Goal: Information Seeking & Learning: Learn about a topic

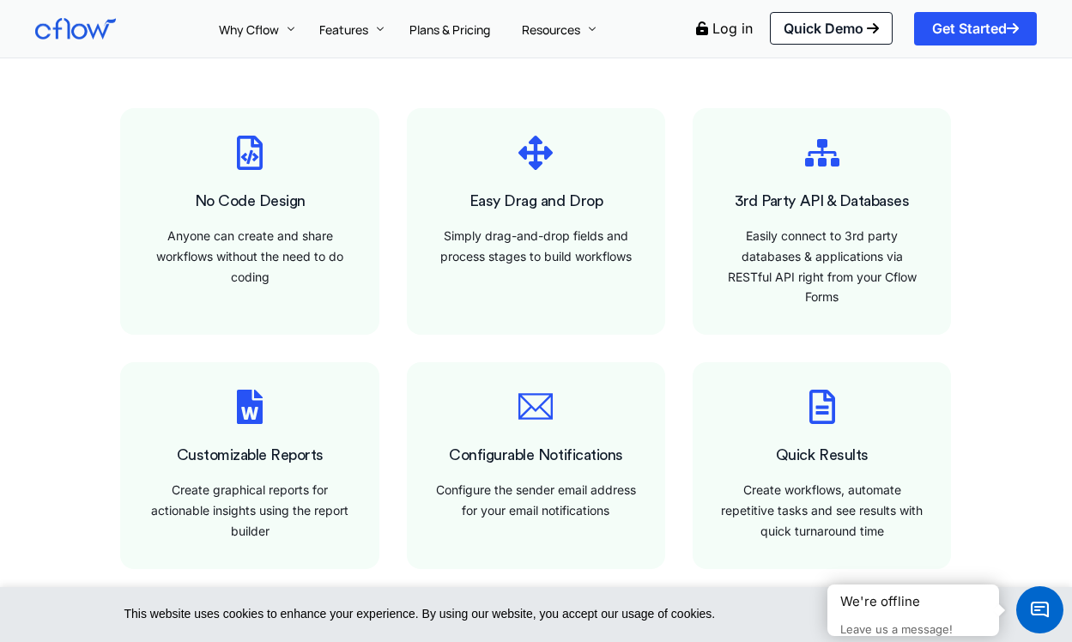
scroll to position [1205, 0]
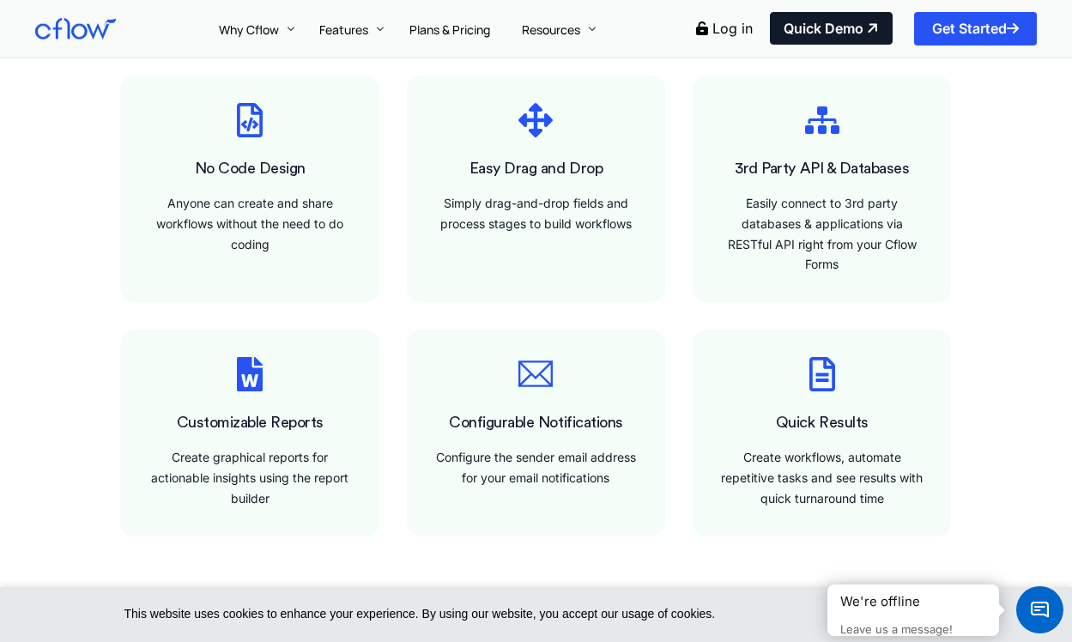
click at [816, 25] on link "Quick Demo" at bounding box center [831, 28] width 123 height 33
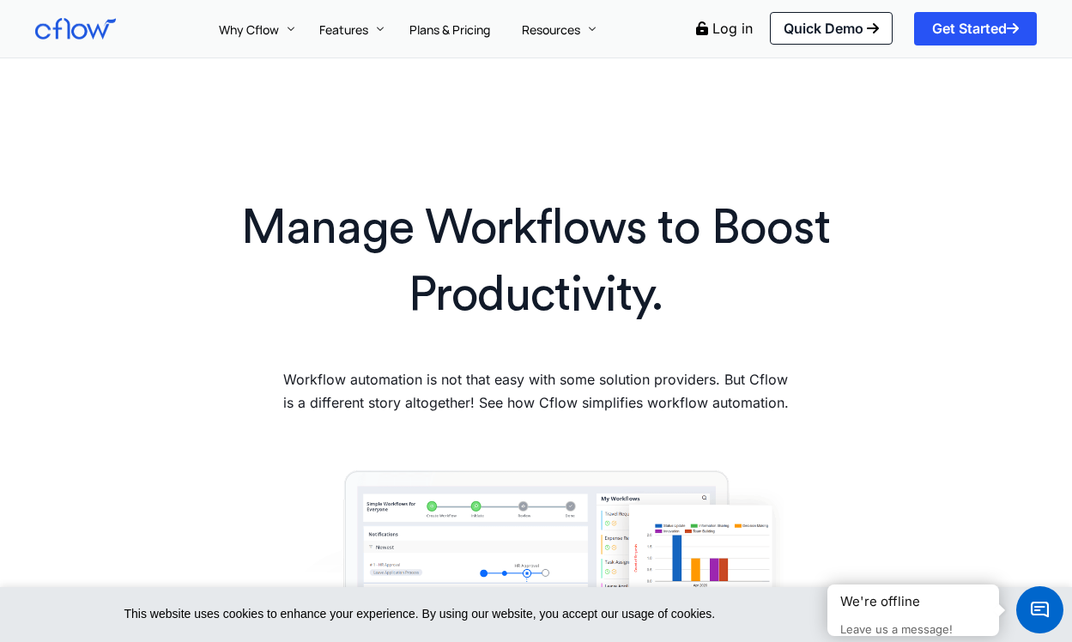
click at [529, 250] on h1 "Manage Workflows to Boost Productivity." at bounding box center [535, 262] width 650 height 135
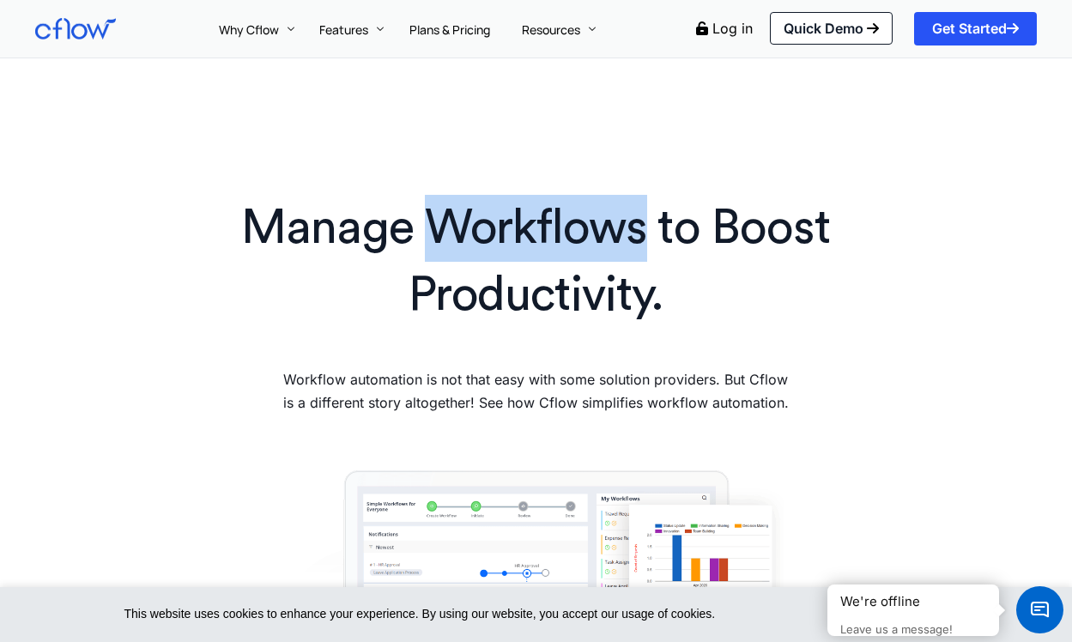
click at [529, 250] on h1 "Manage Workflows to Boost Productivity." at bounding box center [535, 262] width 650 height 135
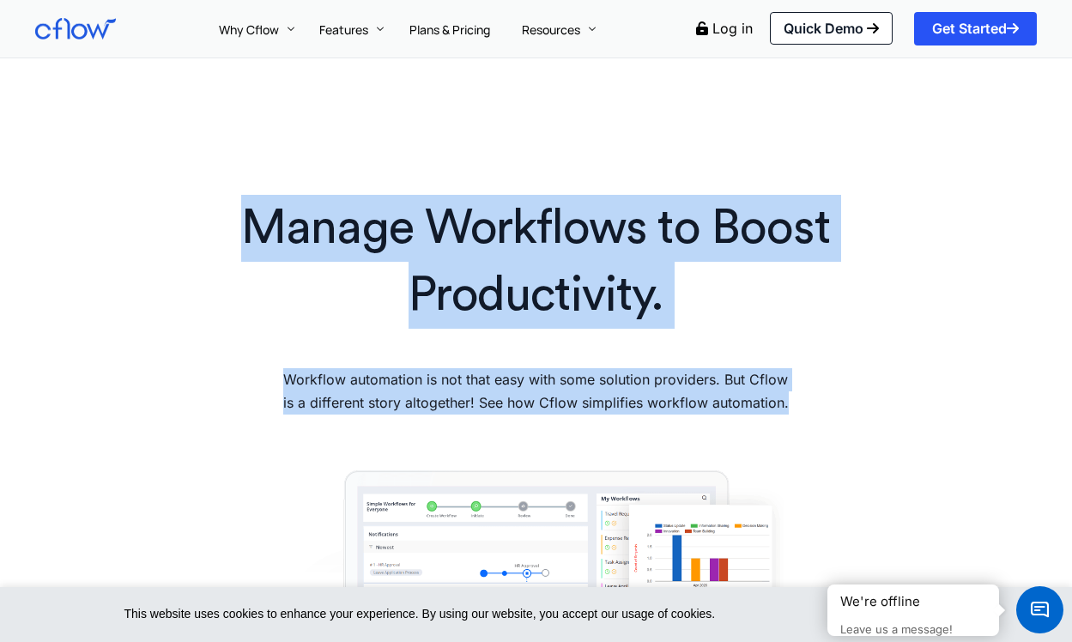
drag, startPoint x: 529, startPoint y: 250, endPoint x: 532, endPoint y: 388, distance: 138.2
click at [532, 388] on div "Manage Workflows to Boost Productivity. Workflow automation is not that easy wi…" at bounding box center [536, 311] width 1018 height 250
click at [532, 388] on p "Workflow automation is not that easy with some solution providers. But Cflow is…" at bounding box center [535, 391] width 517 height 46
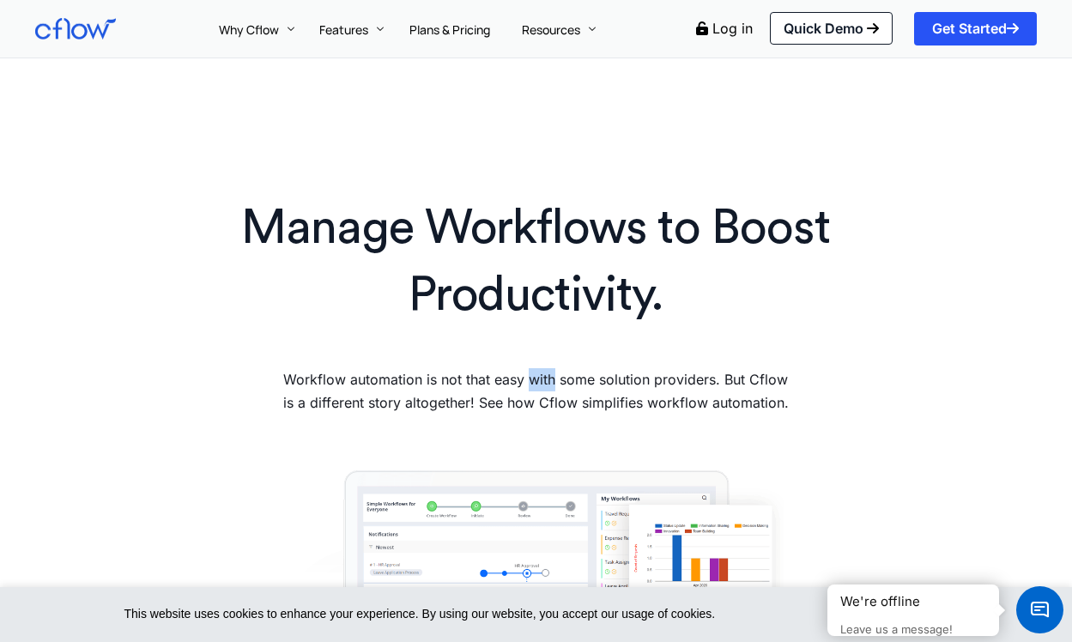
click at [532, 388] on p "Workflow automation is not that easy with some solution providers. But Cflow is…" at bounding box center [535, 391] width 517 height 46
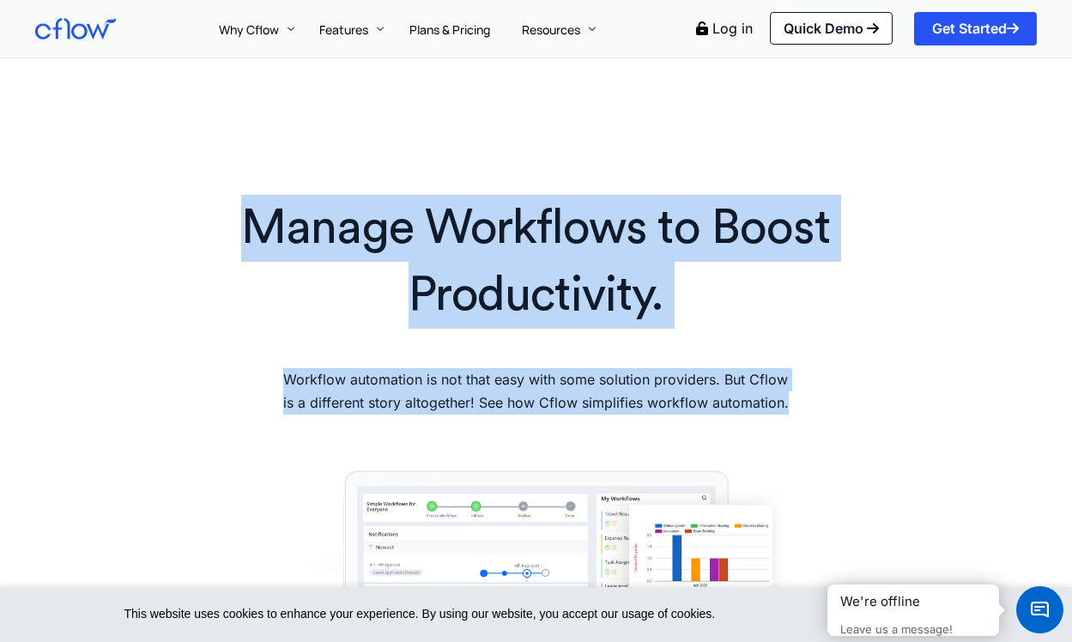
drag, startPoint x: 532, startPoint y: 388, endPoint x: 540, endPoint y: 289, distance: 99.0
click at [540, 289] on div "Manage Workflows to Boost Productivity. Workflow automation is not that easy wi…" at bounding box center [536, 311] width 1018 height 250
click at [540, 289] on h1 "Manage Workflows to Boost Productivity." at bounding box center [535, 262] width 650 height 135
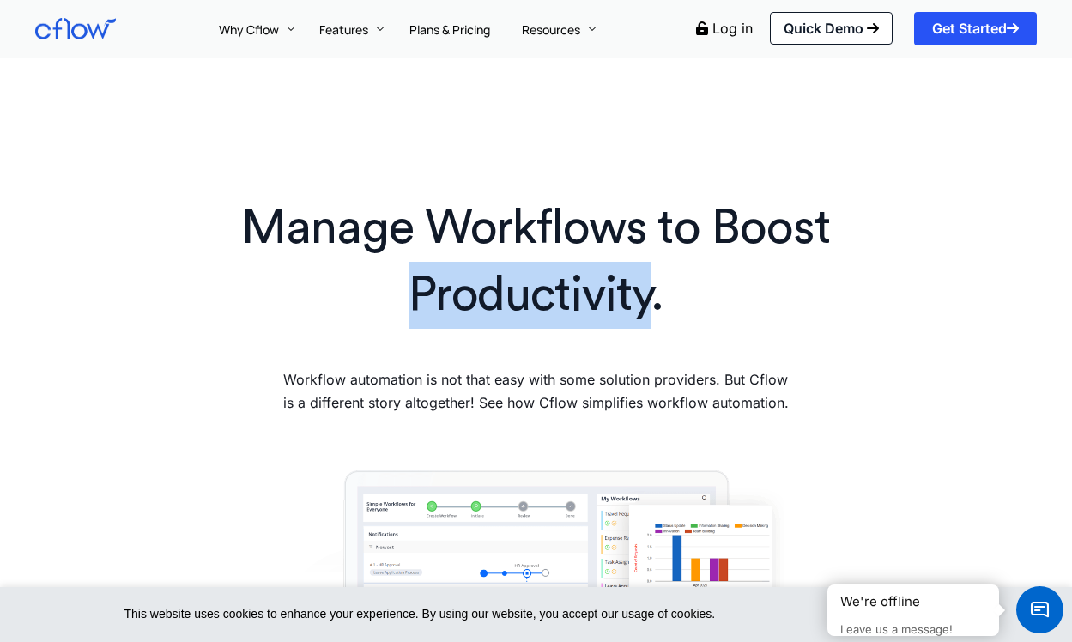
click at [540, 289] on h1 "Manage Workflows to Boost Productivity." at bounding box center [535, 262] width 650 height 135
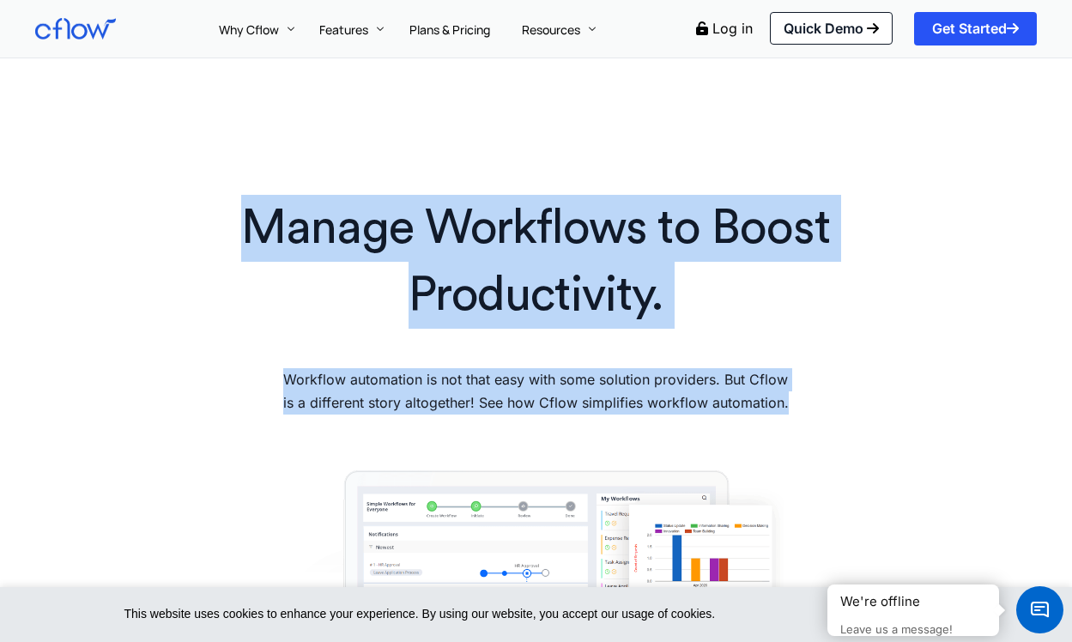
drag, startPoint x: 540, startPoint y: 289, endPoint x: 537, endPoint y: 378, distance: 88.4
click at [537, 378] on div "Manage Workflows to Boost Productivity. Workflow automation is not that easy wi…" at bounding box center [536, 311] width 1018 height 250
click at [537, 378] on p "Workflow automation is not that easy with some solution providers. But Cflow is…" at bounding box center [535, 391] width 517 height 46
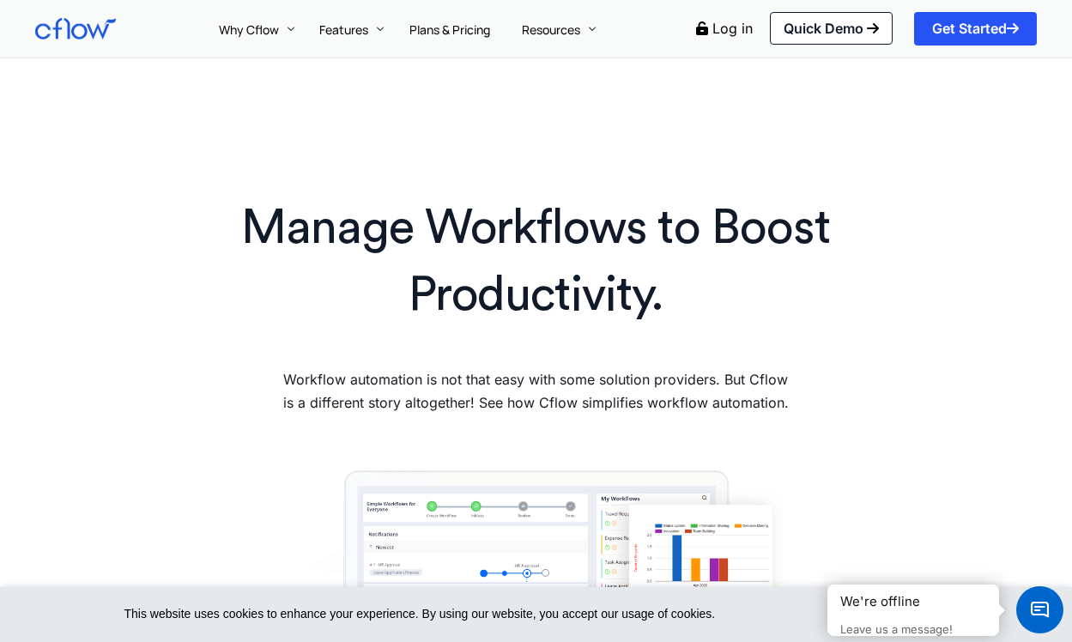
click at [505, 231] on h1 "Manage Workflows to Boost Productivity." at bounding box center [535, 262] width 650 height 135
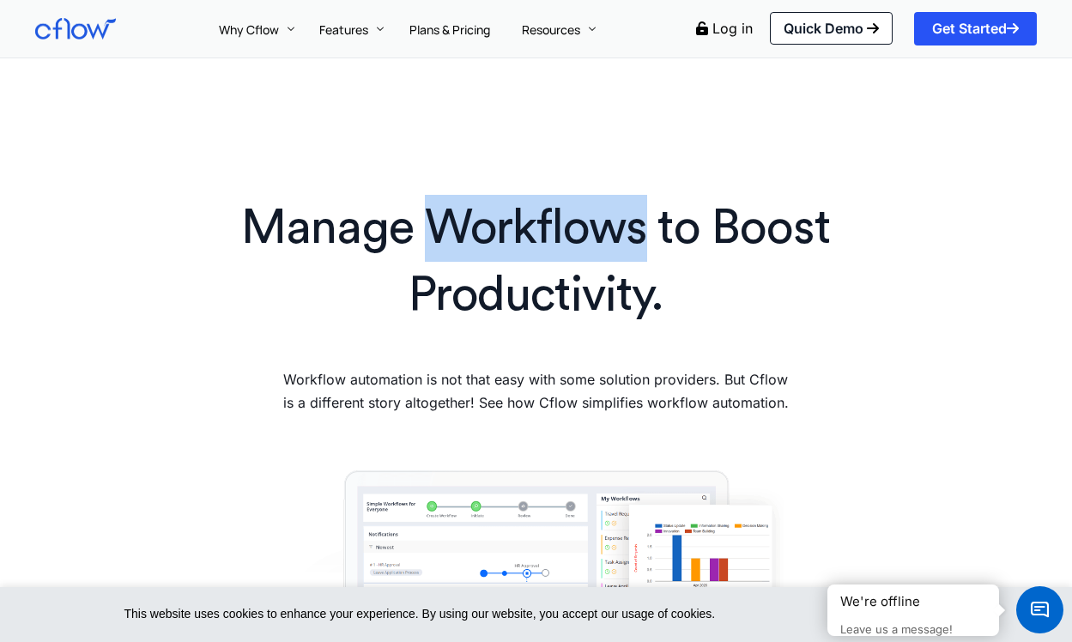
click at [505, 231] on h1 "Manage Workflows to Boost Productivity." at bounding box center [535, 262] width 650 height 135
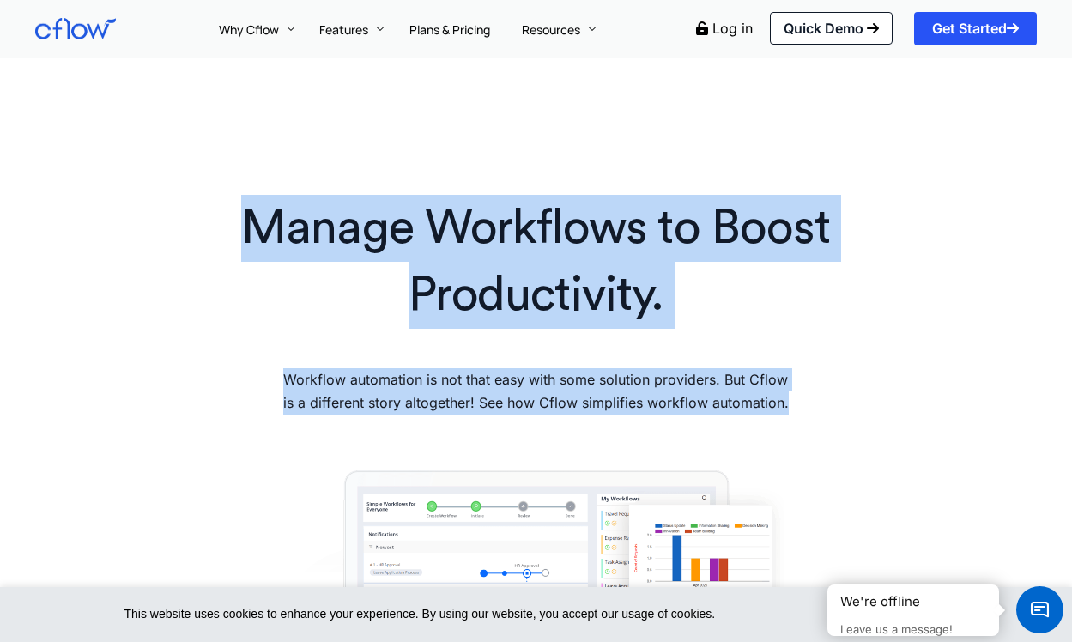
drag, startPoint x: 505, startPoint y: 231, endPoint x: 560, endPoint y: 381, distance: 159.9
click at [560, 381] on div "Manage Workflows to Boost Productivity. Workflow automation is not that easy wi…" at bounding box center [536, 311] width 1018 height 250
click at [560, 381] on p "Workflow automation is not that easy with some solution providers. But Cflow is…" at bounding box center [535, 391] width 517 height 46
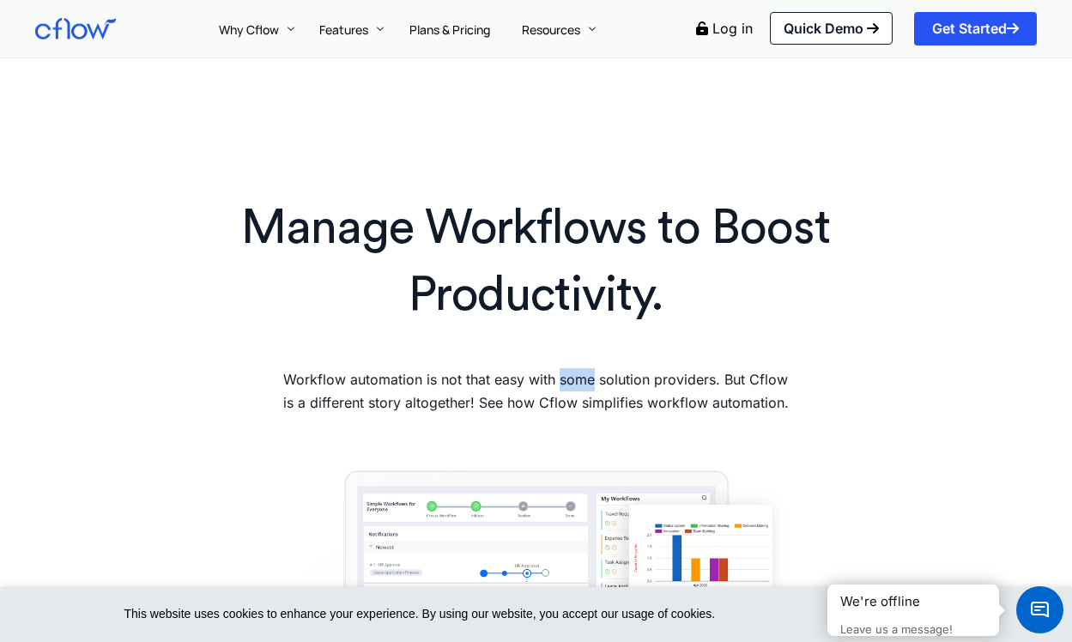
click at [560, 381] on p "Workflow automation is not that easy with some solution providers. But Cflow is…" at bounding box center [535, 391] width 517 height 46
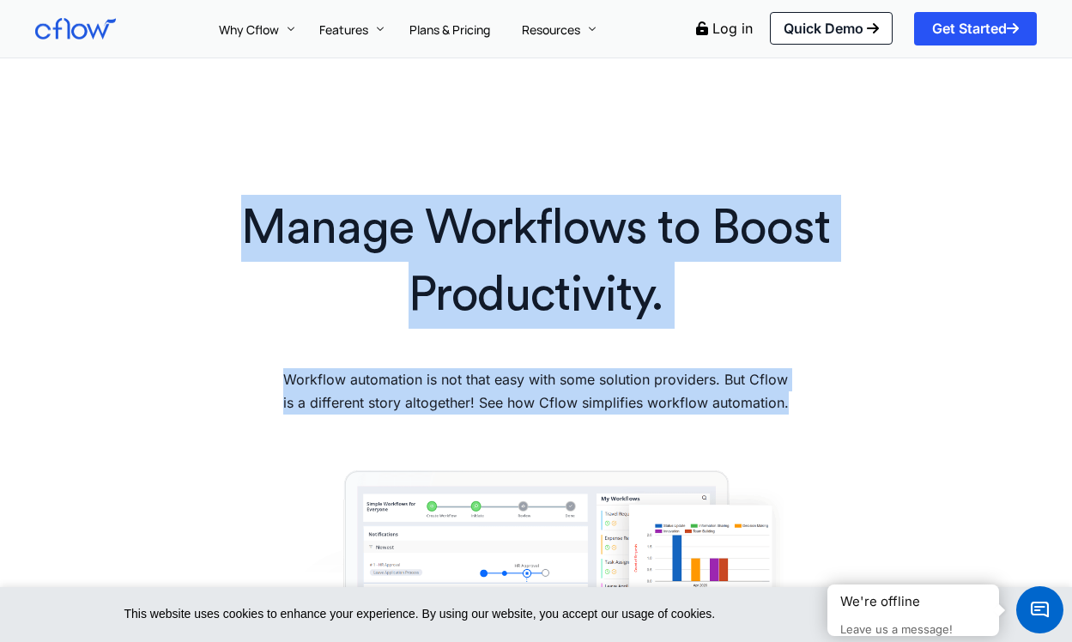
drag, startPoint x: 560, startPoint y: 381, endPoint x: 563, endPoint y: 299, distance: 81.5
click at [563, 299] on div "Manage Workflows to Boost Productivity. Workflow automation is not that easy wi…" at bounding box center [536, 311] width 1018 height 250
click at [563, 299] on h1 "Manage Workflows to Boost Productivity." at bounding box center [535, 262] width 650 height 135
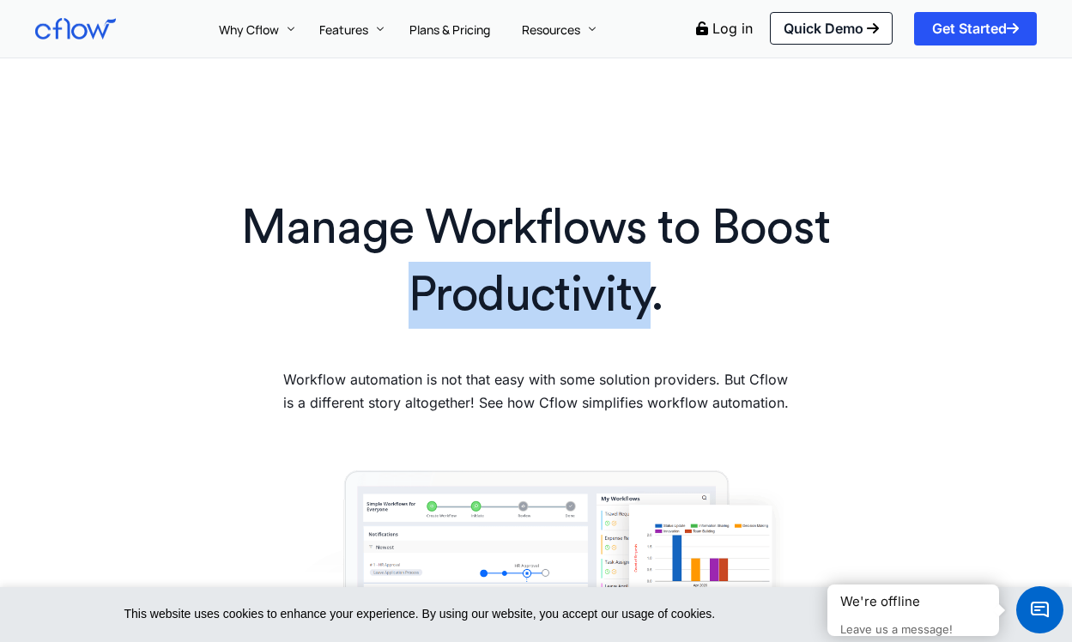
click at [563, 299] on h1 "Manage Workflows to Boost Productivity." at bounding box center [535, 262] width 650 height 135
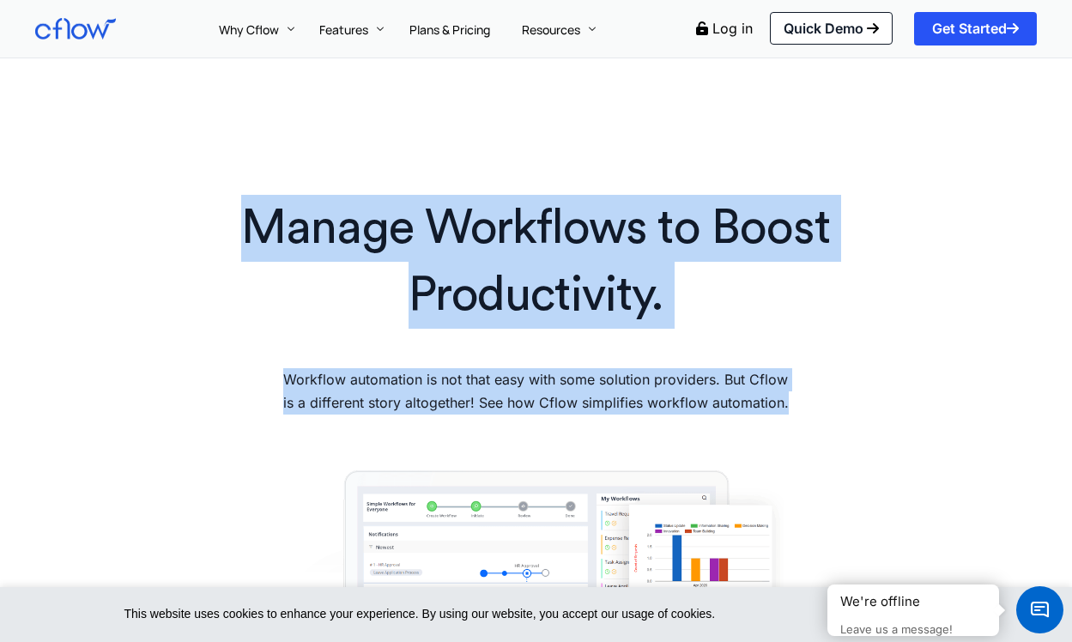
drag, startPoint x: 563, startPoint y: 299, endPoint x: 559, endPoint y: 382, distance: 83.3
click at [559, 382] on div "Manage Workflows to Boost Productivity. Workflow automation is not that easy wi…" at bounding box center [536, 311] width 1018 height 250
click at [559, 382] on p "Workflow automation is not that easy with some solution providers. But Cflow is…" at bounding box center [535, 391] width 517 height 46
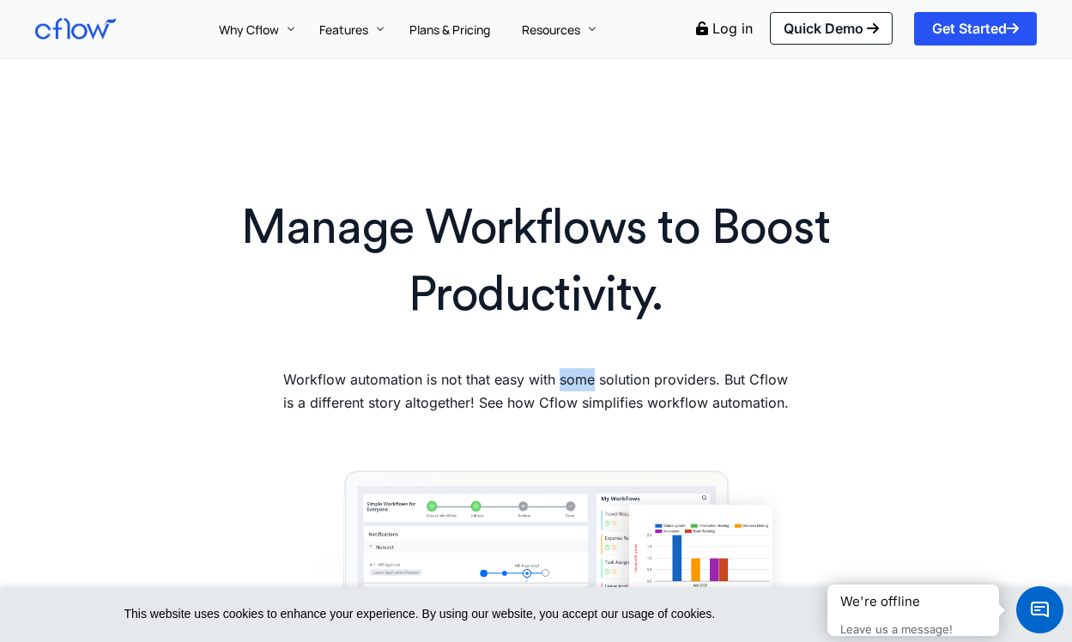
click at [559, 382] on p "Workflow automation is not that easy with some solution providers. But Cflow is…" at bounding box center [535, 391] width 517 height 46
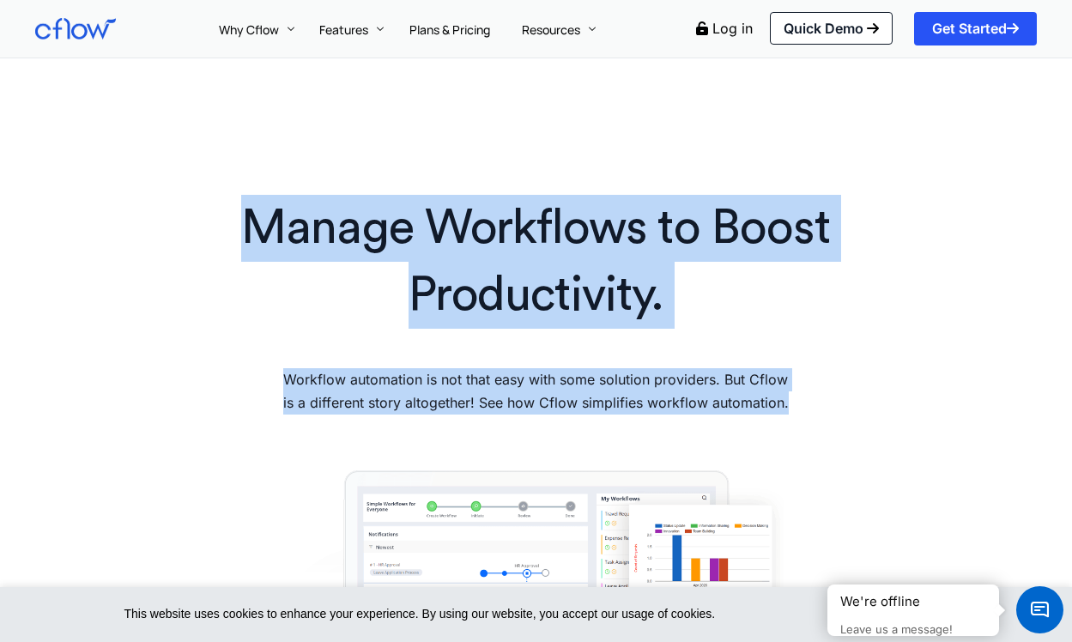
drag, startPoint x: 559, startPoint y: 382, endPoint x: 577, endPoint y: 278, distance: 105.4
click at [577, 278] on div "Manage Workflows to Boost Productivity. Workflow automation is not that easy wi…" at bounding box center [536, 311] width 1018 height 250
click at [577, 278] on h1 "Manage Workflows to Boost Productivity." at bounding box center [535, 262] width 650 height 135
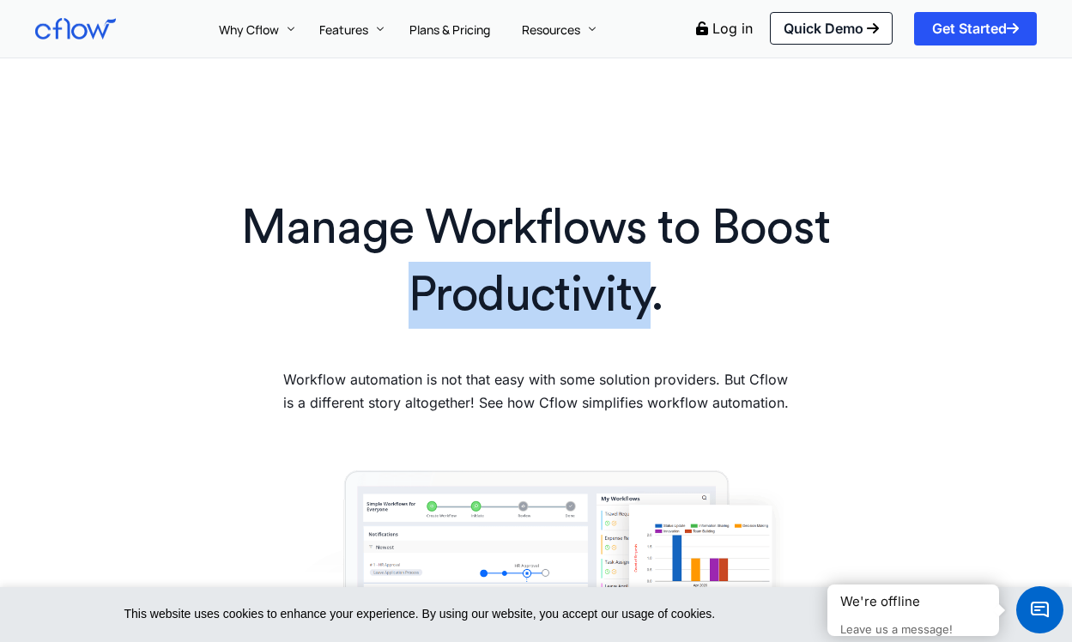
click at [577, 278] on h1 "Manage Workflows to Boost Productivity." at bounding box center [535, 262] width 650 height 135
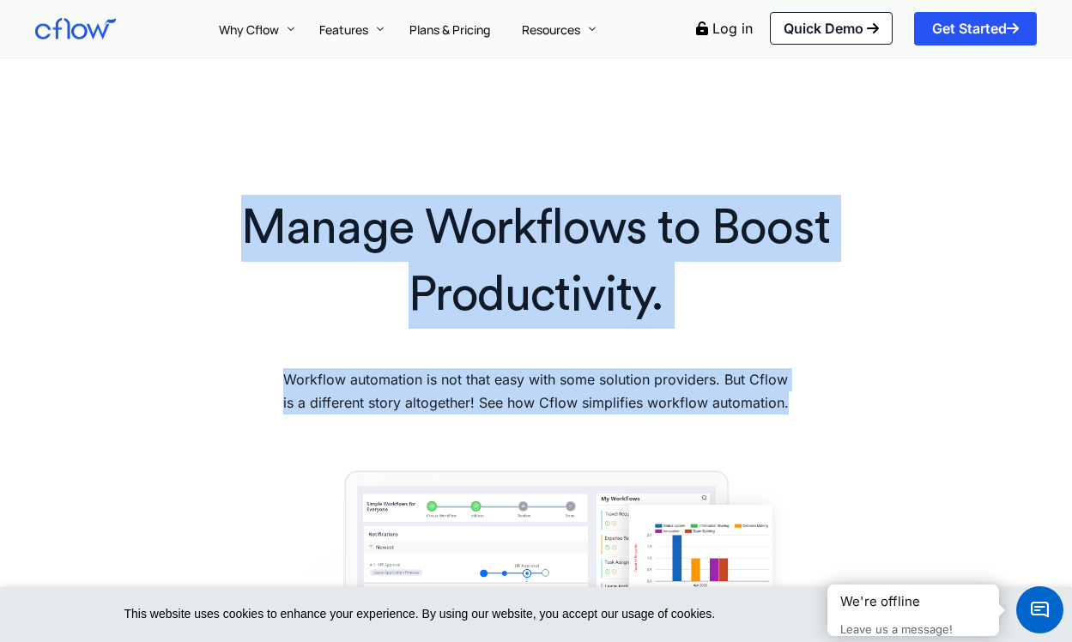
drag, startPoint x: 577, startPoint y: 278, endPoint x: 539, endPoint y: 378, distance: 107.6
click at [539, 378] on div "Manage Workflows to Boost Productivity. Workflow automation is not that easy wi…" at bounding box center [536, 311] width 1018 height 250
click at [539, 378] on p "Workflow automation is not that easy with some solution providers. But Cflow is…" at bounding box center [535, 391] width 517 height 46
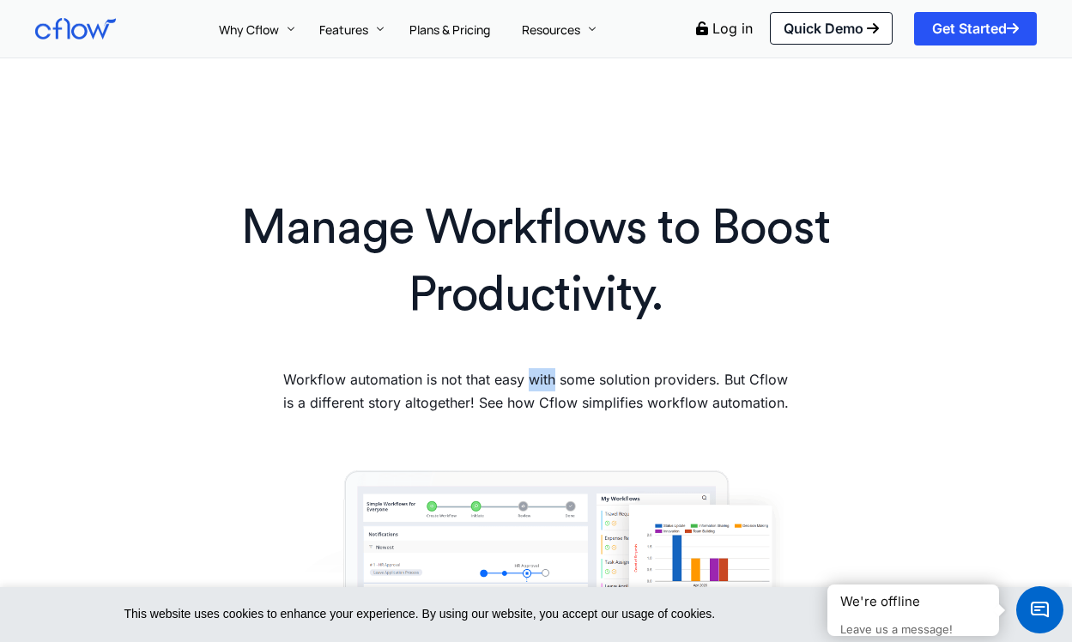
click at [539, 378] on p "Workflow automation is not that easy with some solution providers. But Cflow is…" at bounding box center [535, 391] width 517 height 46
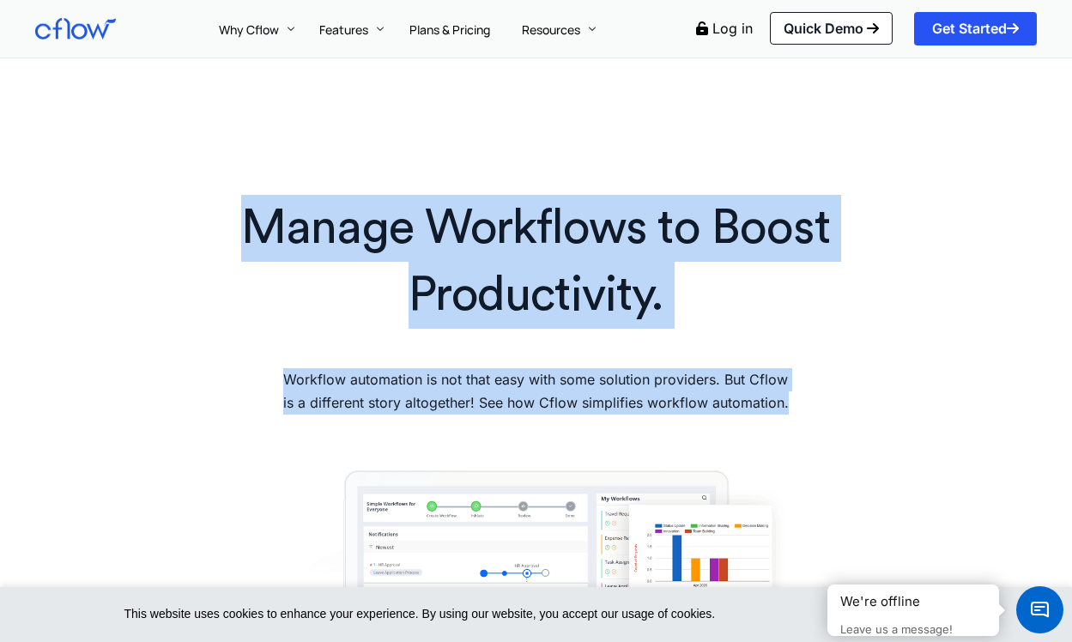
drag, startPoint x: 539, startPoint y: 378, endPoint x: 554, endPoint y: 285, distance: 93.9
click at [554, 285] on div "Manage Workflows to Boost Productivity. Workflow automation is not that easy wi…" at bounding box center [536, 311] width 1018 height 250
click at [554, 285] on h1 "Manage Workflows to Boost Productivity." at bounding box center [535, 262] width 650 height 135
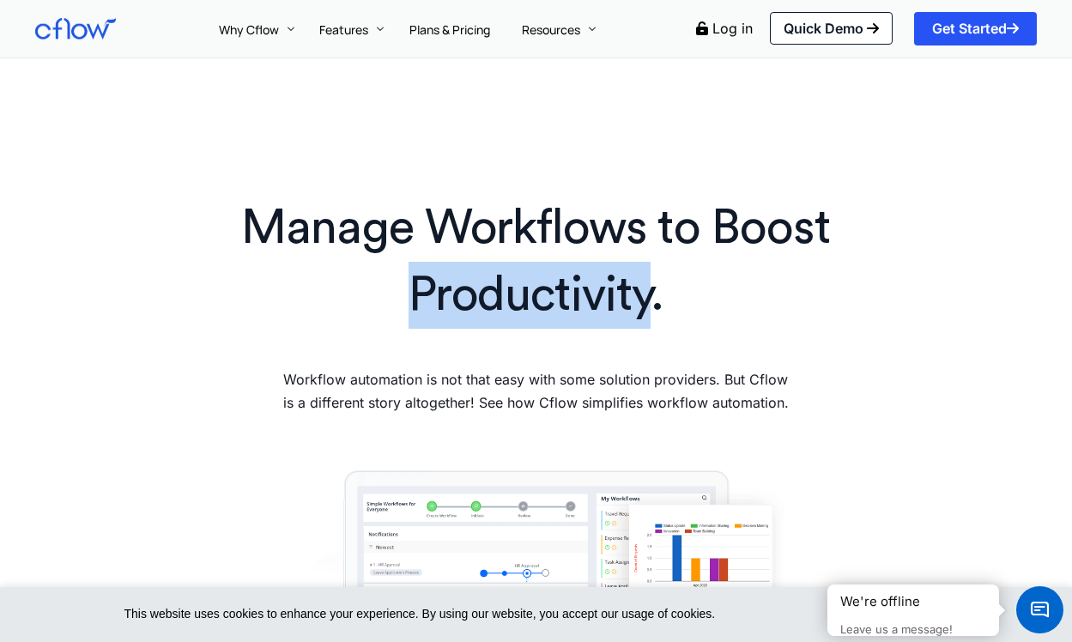
click at [554, 285] on h1 "Manage Workflows to Boost Productivity." at bounding box center [535, 262] width 650 height 135
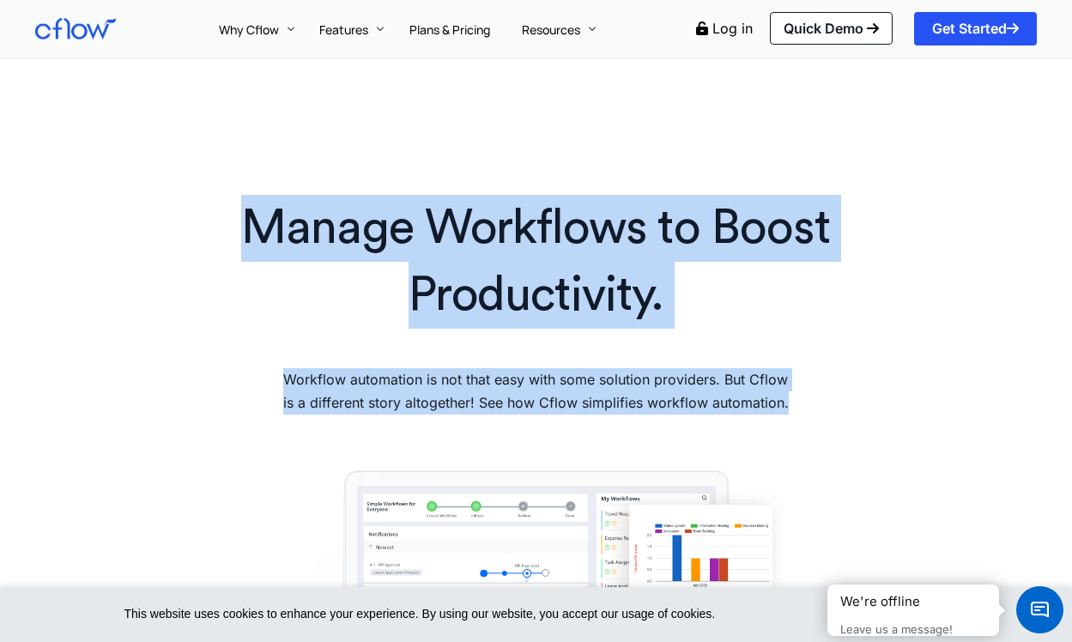
drag, startPoint x: 554, startPoint y: 285, endPoint x: 539, endPoint y: 402, distance: 118.6
click at [539, 402] on div "Manage Workflows to Boost Productivity. Workflow automation is not that easy wi…" at bounding box center [536, 311] width 1018 height 250
click at [539, 402] on p "Workflow automation is not that easy with some solution providers. But Cflow is…" at bounding box center [535, 391] width 517 height 46
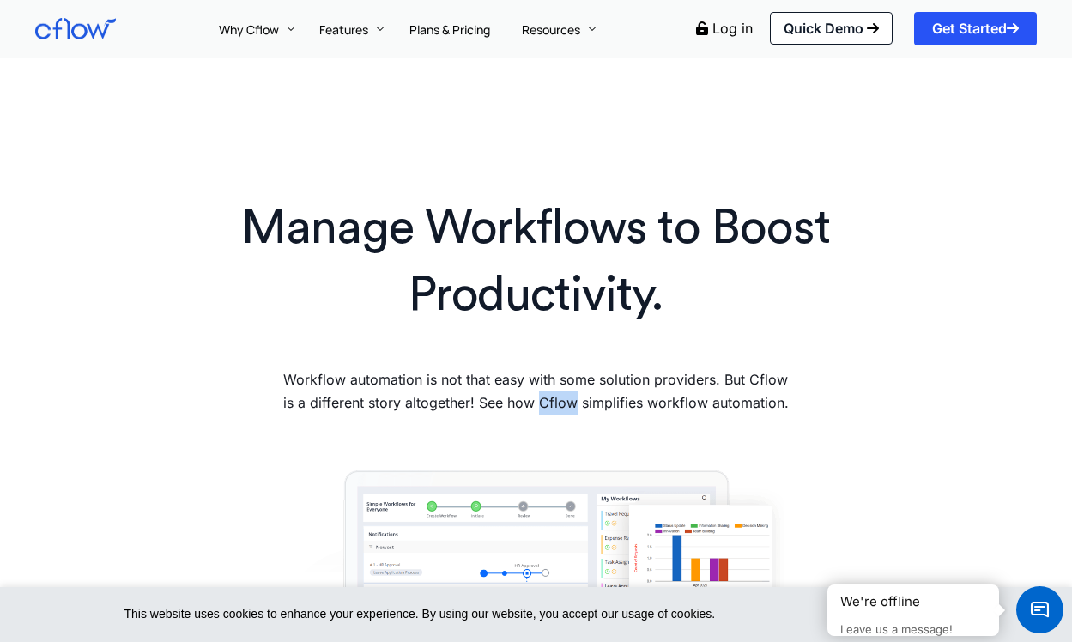
click at [539, 402] on p "Workflow automation is not that easy with some solution providers. But Cflow is…" at bounding box center [535, 391] width 517 height 46
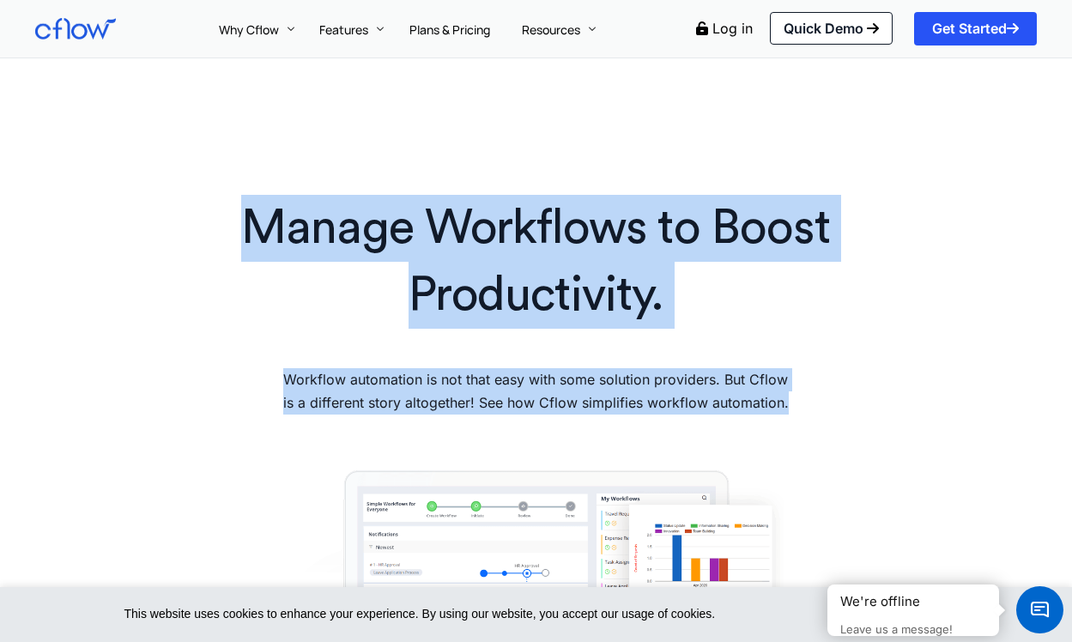
drag, startPoint x: 539, startPoint y: 402, endPoint x: 553, endPoint y: 251, distance: 151.6
click at [553, 251] on div "Manage Workflows to Boost Productivity. Workflow automation is not that easy wi…" at bounding box center [536, 311] width 1018 height 250
click at [553, 252] on h1 "Manage Workflows to Boost Productivity." at bounding box center [535, 262] width 650 height 135
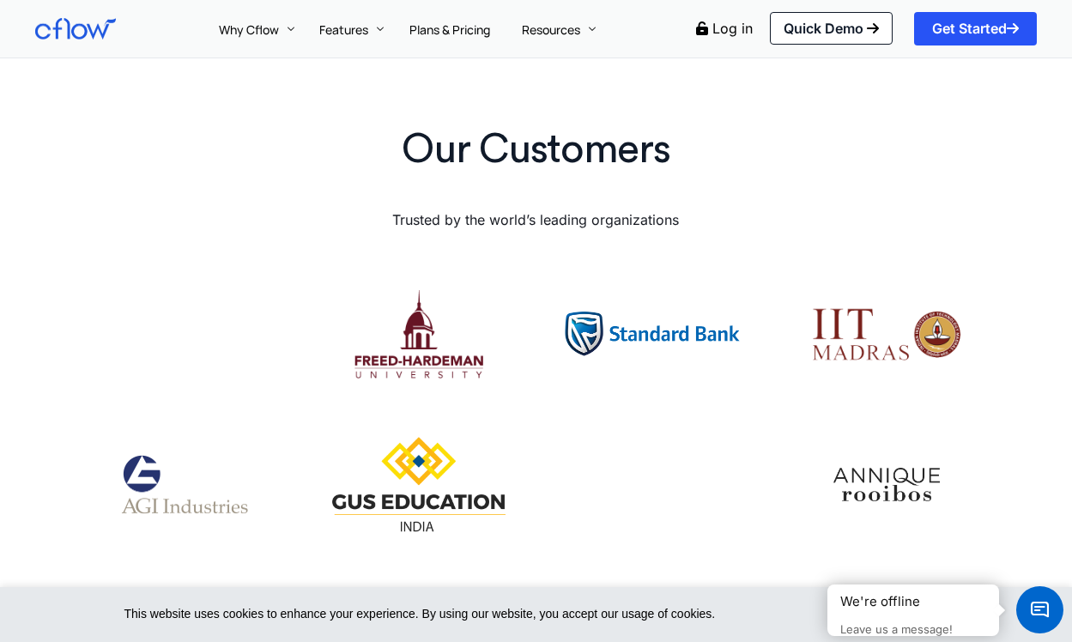
scroll to position [3849, 0]
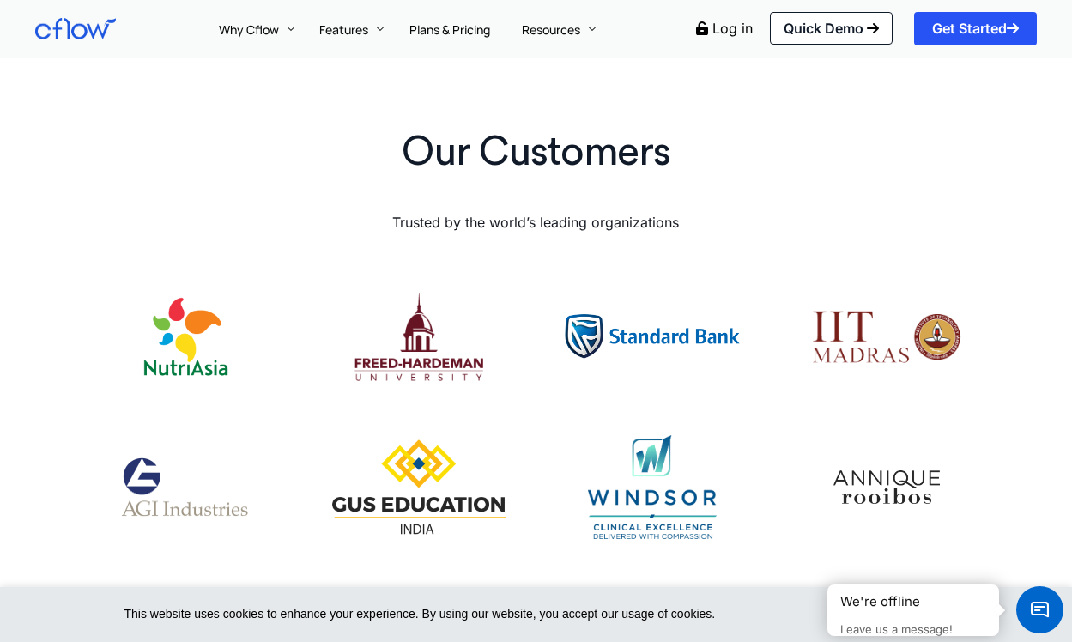
click at [524, 211] on p "Trusted by the world’s leading organizations" at bounding box center [535, 222] width 933 height 23
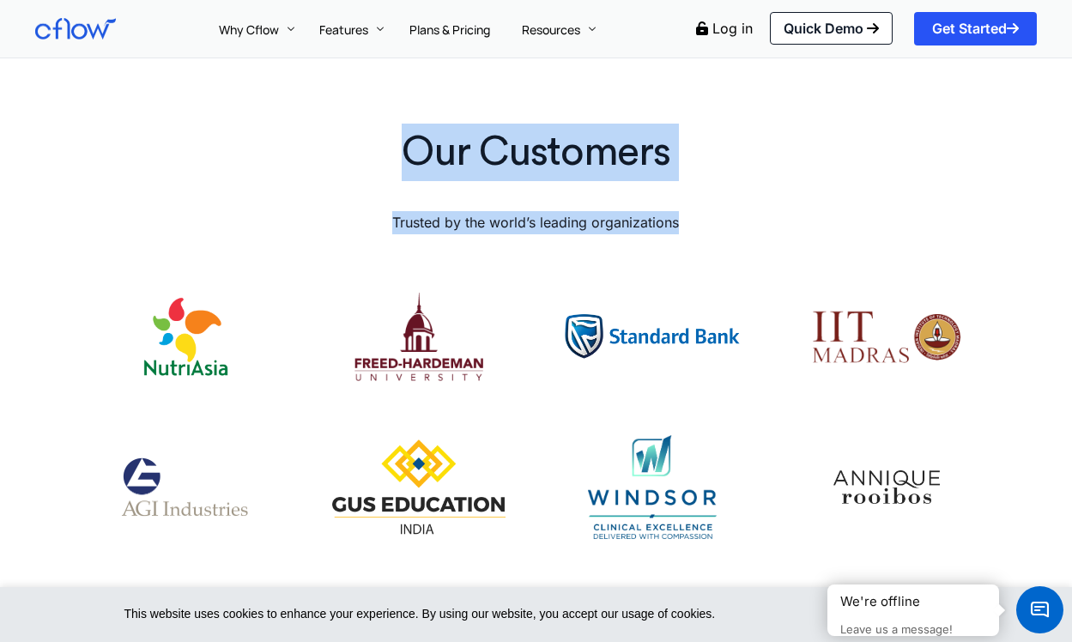
drag, startPoint x: 524, startPoint y: 201, endPoint x: 529, endPoint y: 125, distance: 75.7
click at [529, 125] on div "Our Customers Trusted by the world’s leading organizations" at bounding box center [535, 398] width 951 height 567
click at [529, 125] on h2 "Our Customers" at bounding box center [535, 152] width 933 height 57
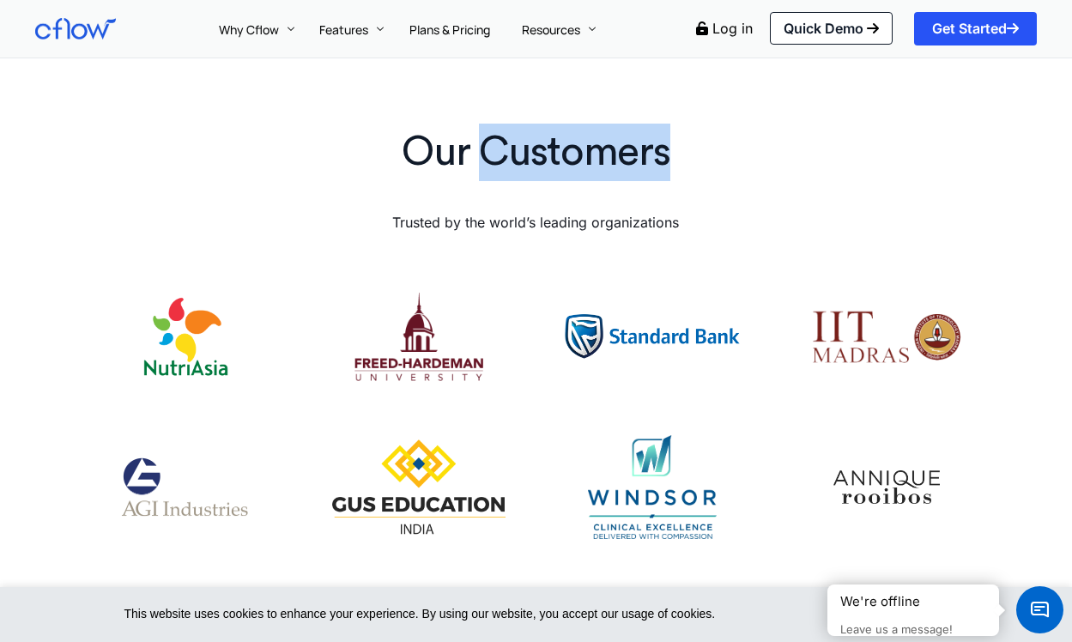
click at [529, 125] on h2 "Our Customers" at bounding box center [535, 152] width 933 height 57
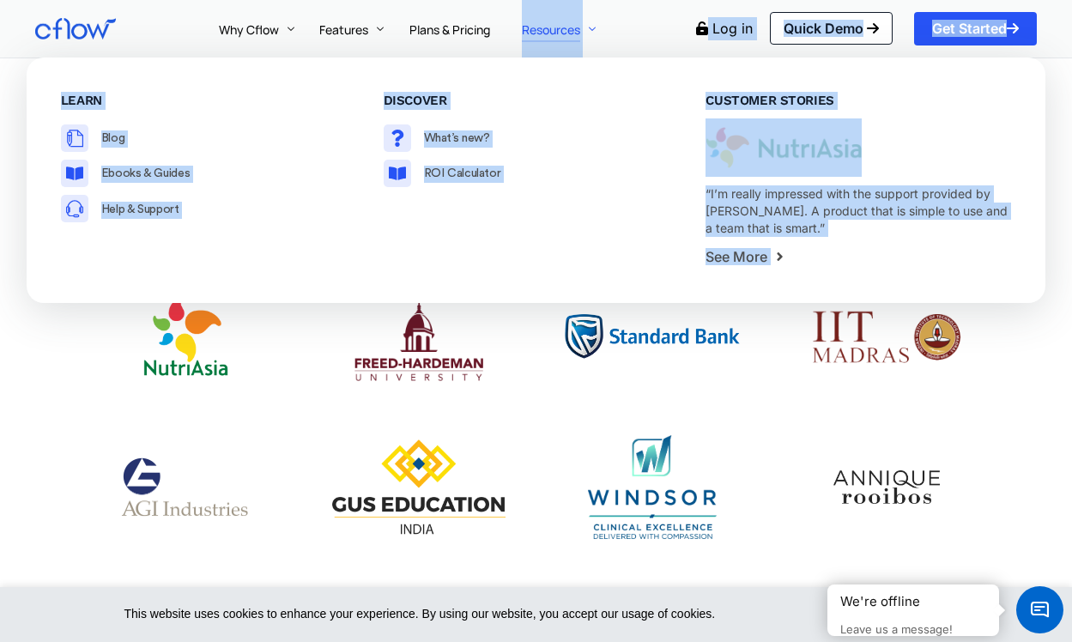
drag, startPoint x: 529, startPoint y: 125, endPoint x: 553, endPoint y: 26, distance: 102.2
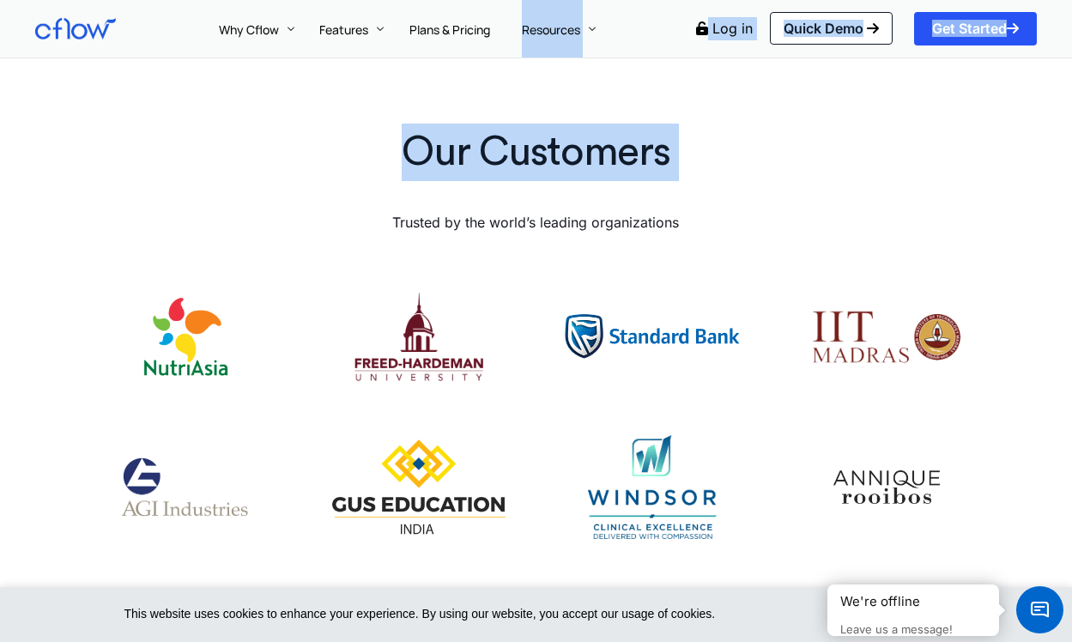
click at [502, 226] on div "Our Customers Trusted by the world’s leading organizations" at bounding box center [535, 398] width 951 height 567
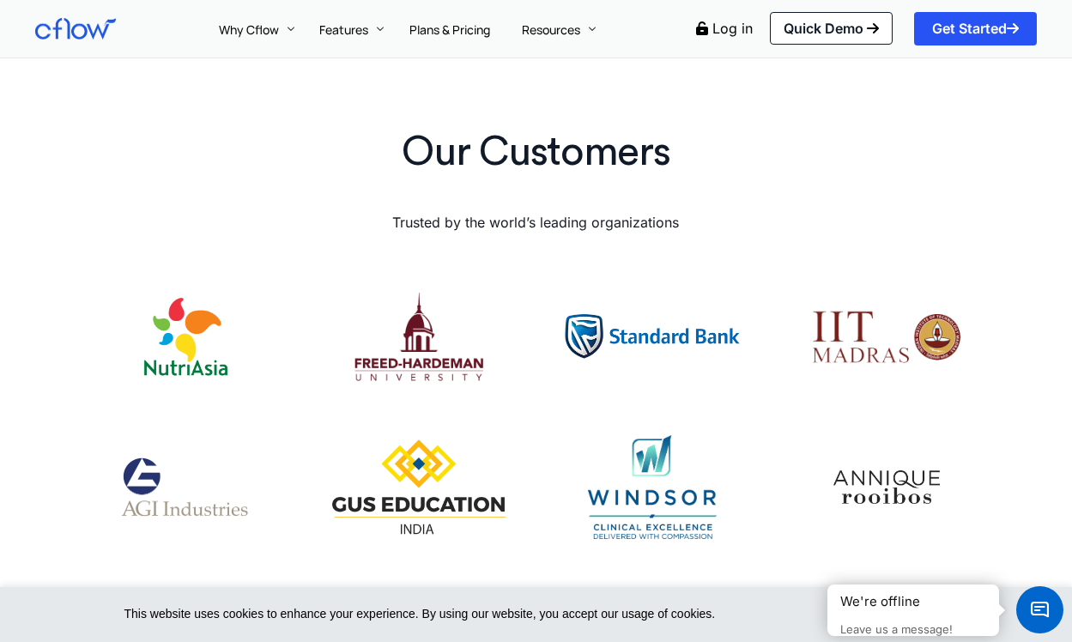
click at [518, 198] on div "Trusted by the world’s leading organizations" at bounding box center [535, 222] width 933 height 49
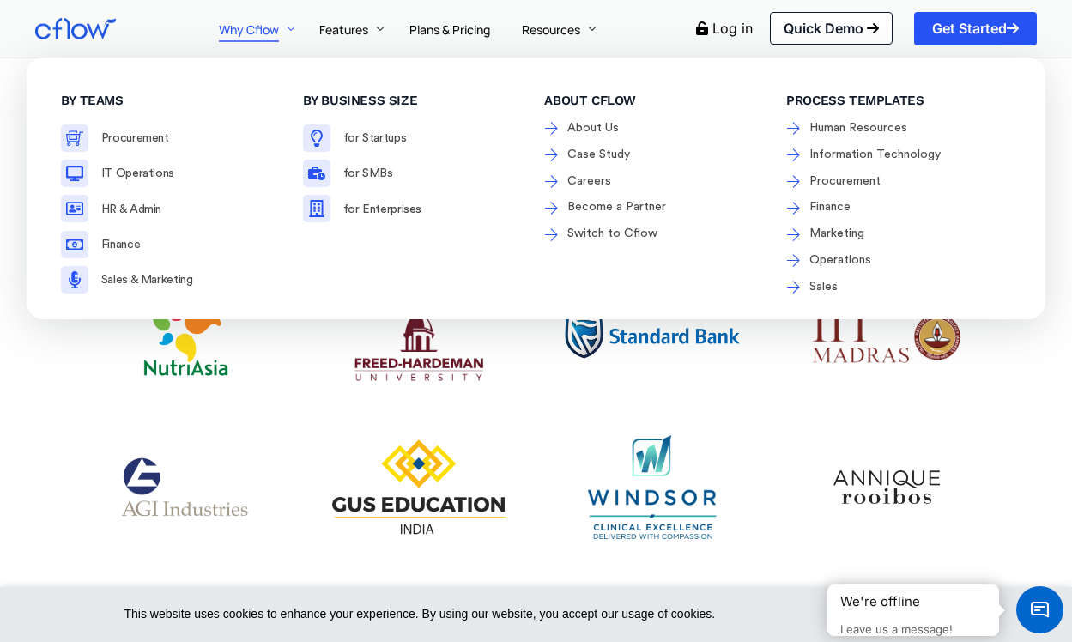
click at [396, 97] on h3 "By business size" at bounding box center [415, 101] width 225 height 18
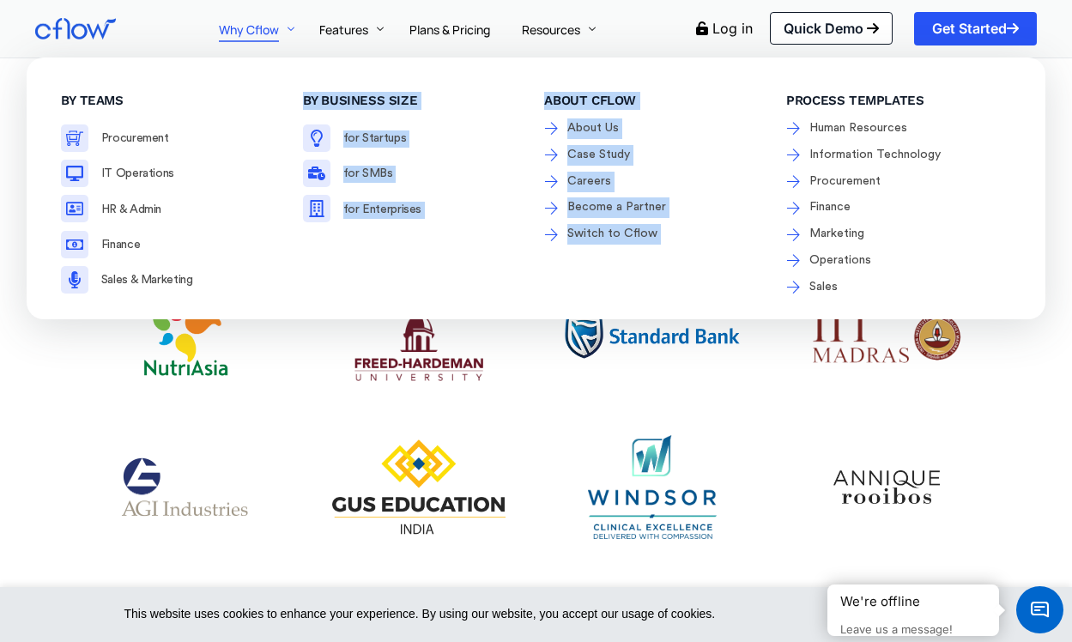
drag, startPoint x: 396, startPoint y: 97, endPoint x: 735, endPoint y: 299, distance: 394.8
click at [735, 299] on div "By teams Procurement IT Operations HR & Admin Finance" at bounding box center [535, 194] width 967 height 223
click at [725, 266] on div "About Cflow About Us Case Study Careers Become a Partner Switch to Cflow" at bounding box center [656, 194] width 242 height 223
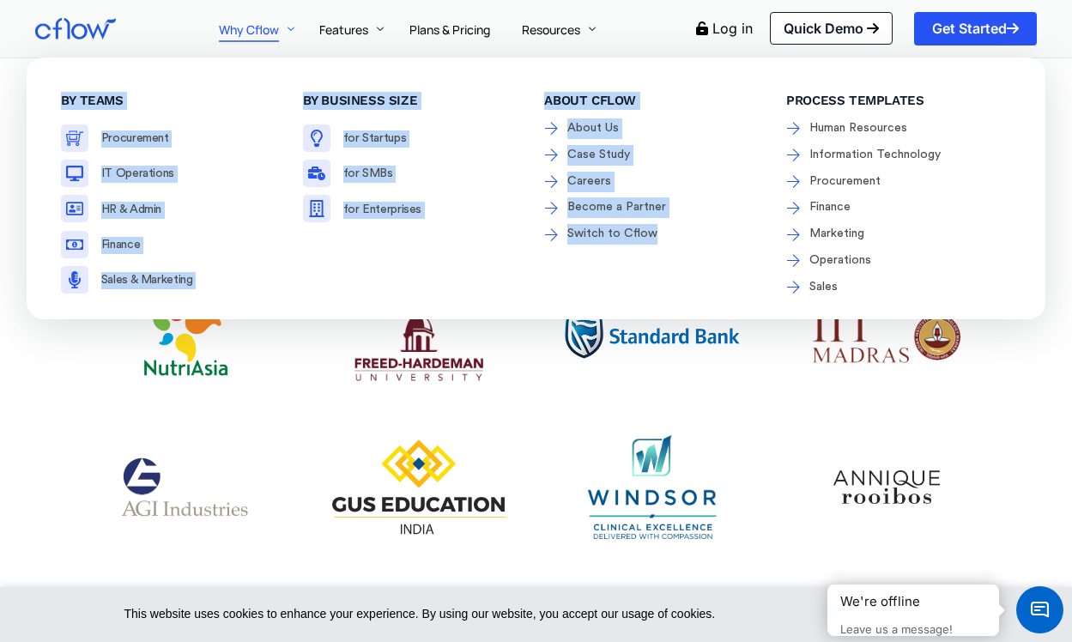
drag, startPoint x: 725, startPoint y: 266, endPoint x: 64, endPoint y: 92, distance: 683.2
click at [56, 102] on div "By teams Procurement IT Operations HR & Admin Finance" at bounding box center [535, 194] width 967 height 223
click at [64, 92] on h3 "By teams" at bounding box center [173, 101] width 225 height 18
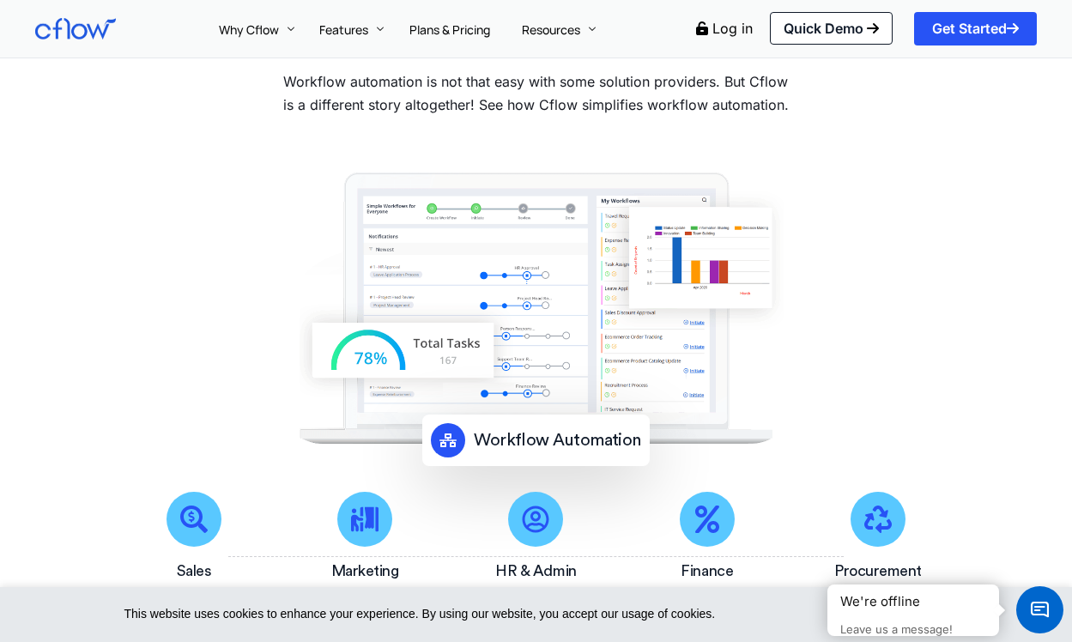
scroll to position [0, 0]
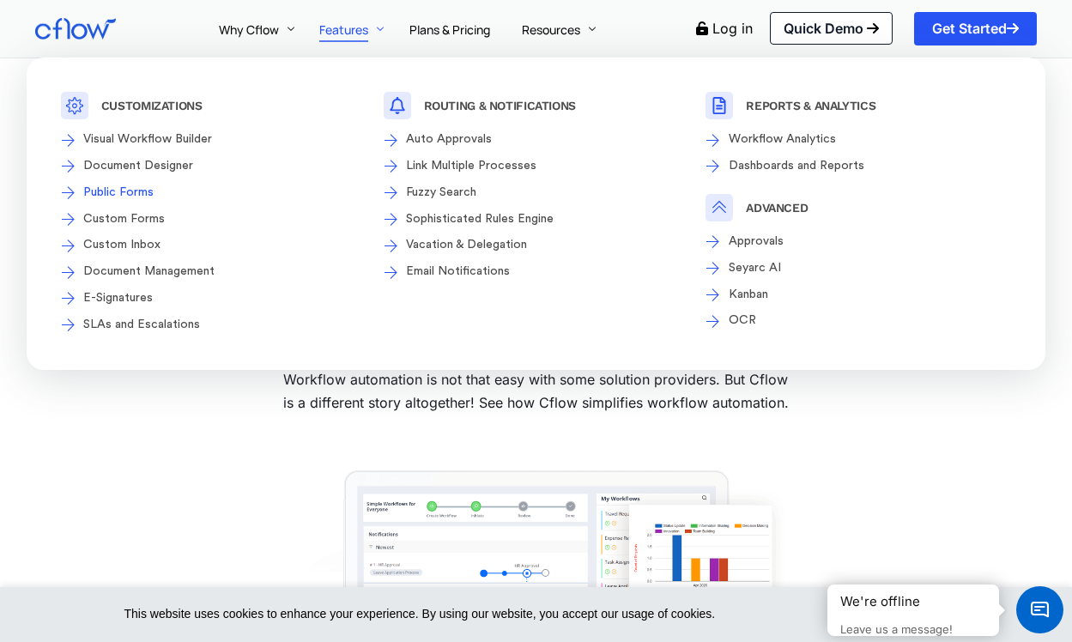
click at [118, 196] on span "Public Forms" at bounding box center [116, 193] width 75 height 21
